Goal: Go to known website: Go to known website

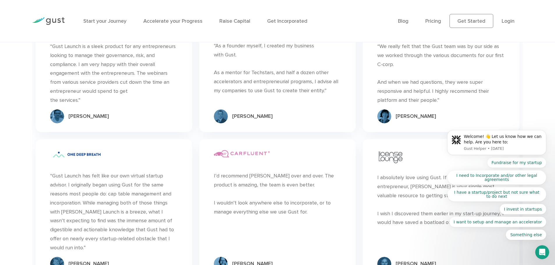
click at [54, 23] on img at bounding box center [48, 21] width 33 height 8
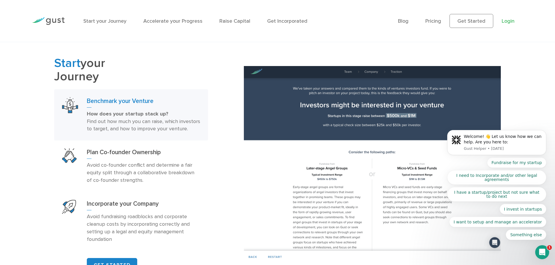
drag, startPoint x: 224, startPoint y: 68, endPoint x: 511, endPoint y: 19, distance: 291.6
click at [511, 19] on link "Login" at bounding box center [508, 21] width 13 height 6
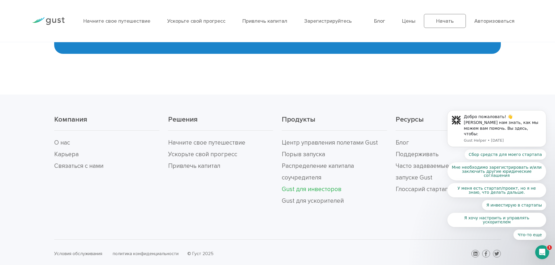
scroll to position [1663, 0]
